Goal: Navigation & Orientation: Go to known website

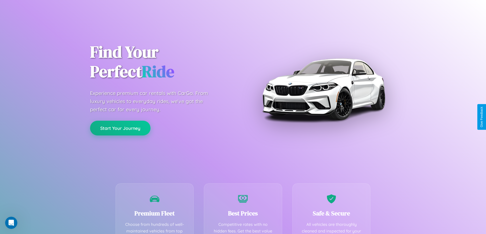
click at [120, 128] on button "Start Your Journey" at bounding box center [120, 128] width 60 height 15
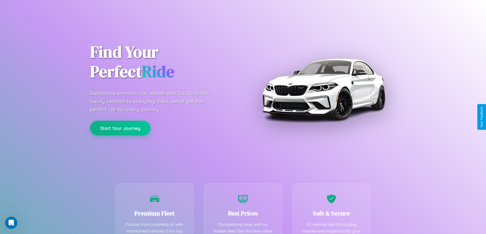
click at [120, 128] on button "Start Your Journey" at bounding box center [120, 128] width 60 height 15
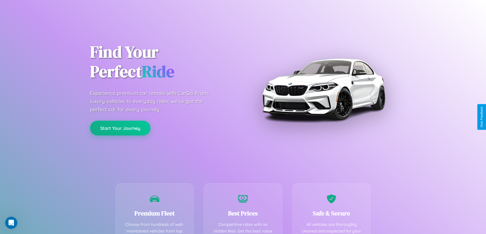
click at [120, 128] on button "Start Your Journey" at bounding box center [120, 128] width 60 height 15
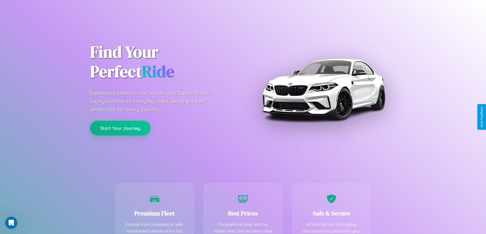
click at [120, 128] on button "Start Your Journey" at bounding box center [120, 128] width 60 height 15
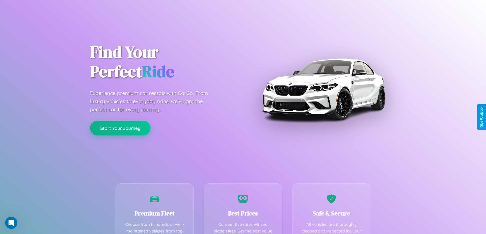
click at [120, 128] on button "Start Your Journey" at bounding box center [120, 128] width 60 height 15
